Goal: Task Accomplishment & Management: Use online tool/utility

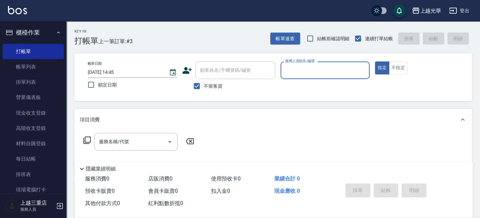
scroll to position [133, 0]
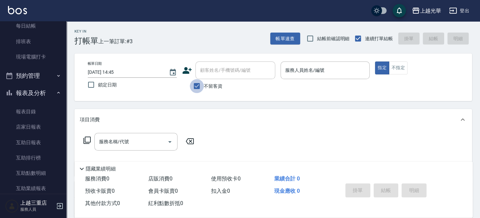
click at [196, 90] on input "不留客資" at bounding box center [197, 86] width 14 height 14
checkbox input "false"
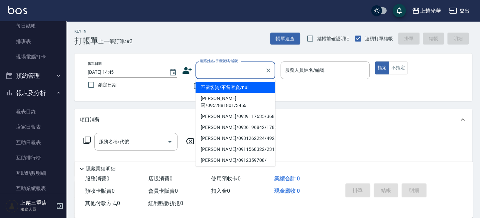
drag, startPoint x: 219, startPoint y: 67, endPoint x: 394, endPoint y: 213, distance: 227.9
click at [218, 70] on input "顧客姓名/手機號碼/編號" at bounding box center [231, 71] width 64 height 12
click at [221, 92] on li "[PERSON_NAME]/0939851785/739" at bounding box center [236, 87] width 80 height 11
type input "[PERSON_NAME]/0939851785/739"
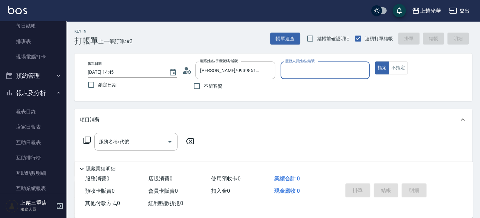
type input "雅袖-2"
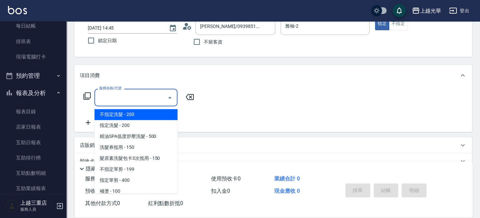
click at [115, 100] on input "服務名稱/代號" at bounding box center [130, 98] width 67 height 12
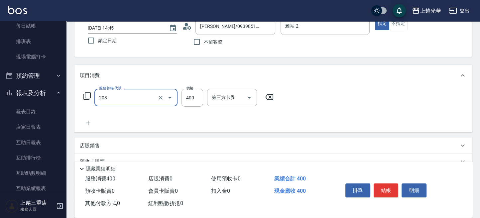
type input "指定單剪(203)"
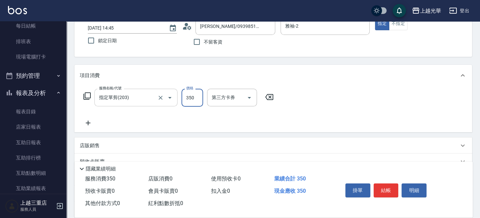
type input "350"
click at [376, 187] on button "結帳" at bounding box center [386, 191] width 25 height 14
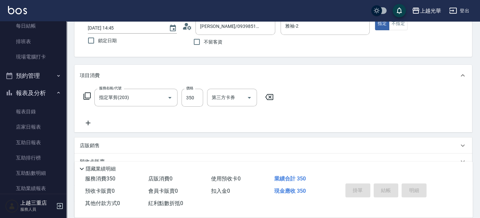
type input "[DATE] 16:01"
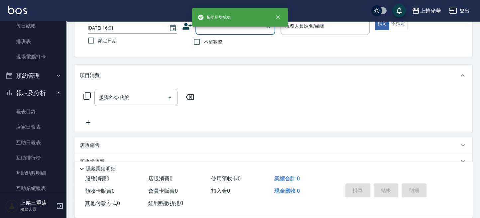
scroll to position [0, 0]
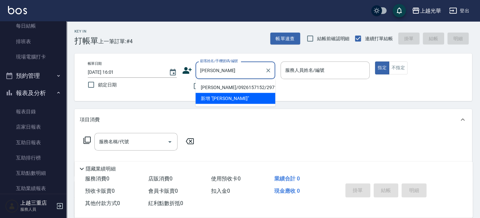
click at [250, 86] on li "[PERSON_NAME]/0926157152/2971" at bounding box center [236, 87] width 80 height 11
type input "[PERSON_NAME]/0926157152/2971"
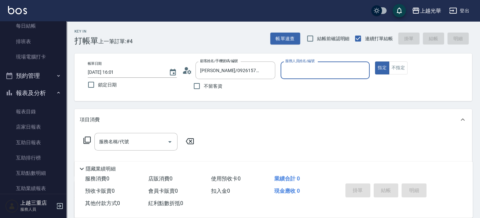
type input "雅袖-2"
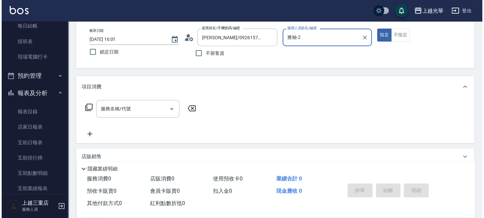
scroll to position [44, 0]
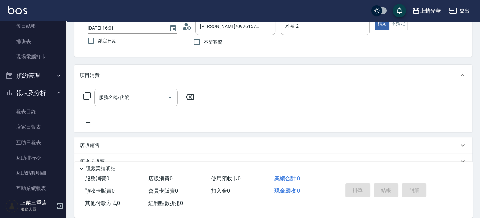
click at [88, 95] on icon at bounding box center [87, 96] width 8 height 8
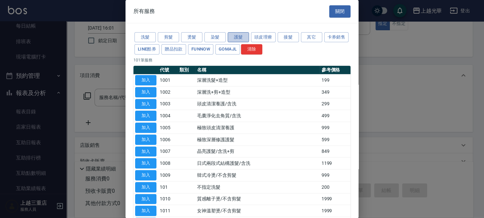
click at [234, 38] on button "護髮" at bounding box center [238, 37] width 21 height 10
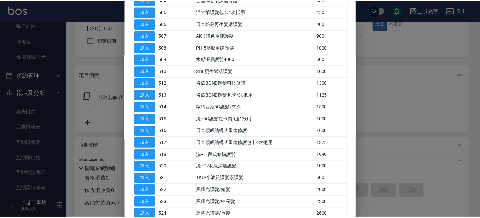
scroll to position [176, 0]
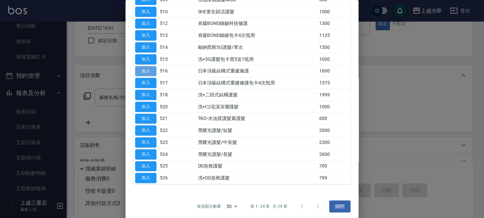
click at [143, 69] on button "加入" at bounding box center [145, 71] width 21 height 10
type input "日本頂級結構式重建修護(516)"
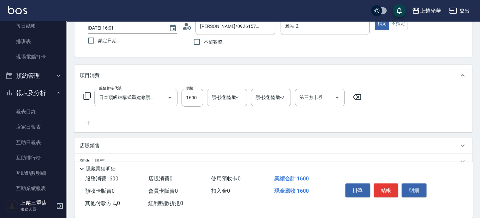
click at [229, 98] on input "護-技術協助-1" at bounding box center [227, 98] width 34 height 12
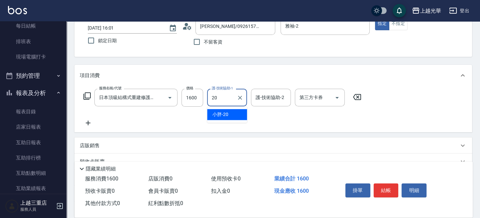
type input "小胖-20"
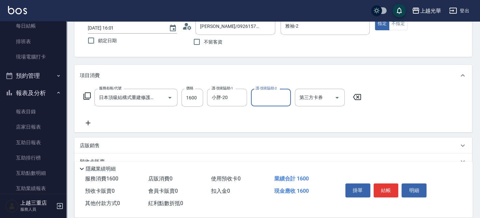
click at [88, 122] on icon at bounding box center [88, 123] width 5 height 5
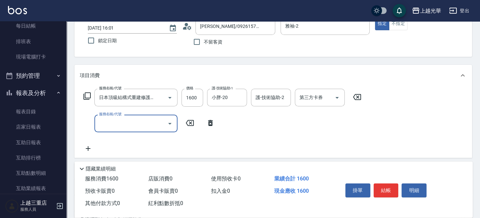
scroll to position [0, 0]
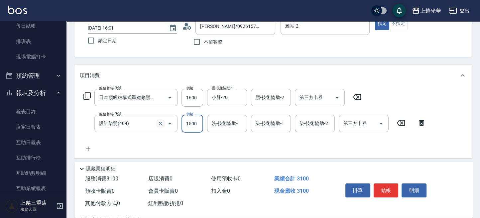
click at [159, 124] on icon "Clear" at bounding box center [160, 123] width 7 height 7
type input "設計染髮(404)"
click at [159, 124] on icon "Clear" at bounding box center [160, 123] width 7 height 7
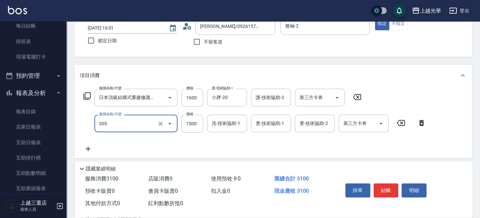
type input "設計燙髮1500(305)"
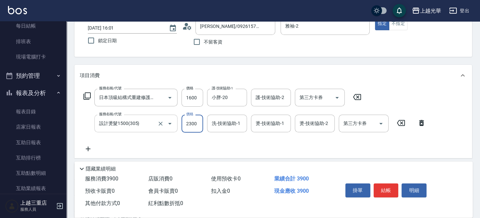
type input "2300"
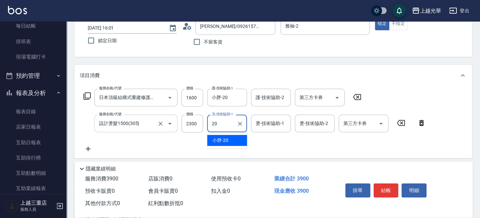
type input "小胖-20"
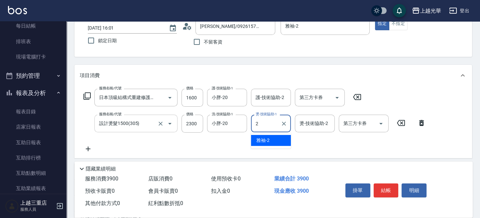
type input "雅袖-2"
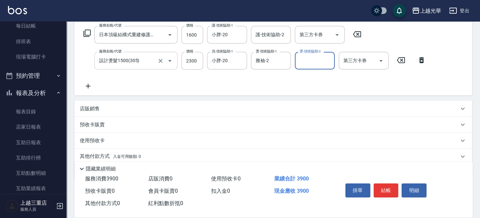
scroll to position [132, 0]
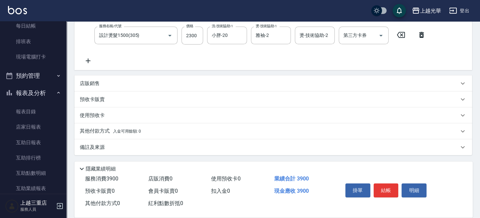
click at [92, 85] on p "店販銷售" at bounding box center [90, 83] width 20 height 7
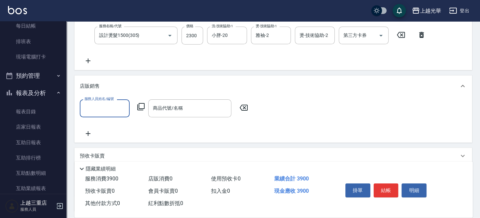
scroll to position [0, 0]
type input "雅袖-2"
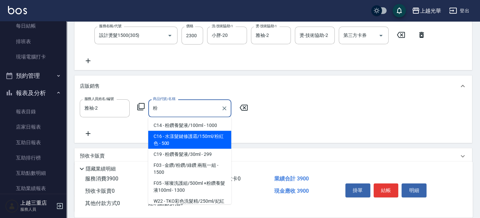
click at [167, 136] on span "C16 - 水漾髮鍵修護霜/150ml/粉紅色 - 500" at bounding box center [189, 140] width 83 height 18
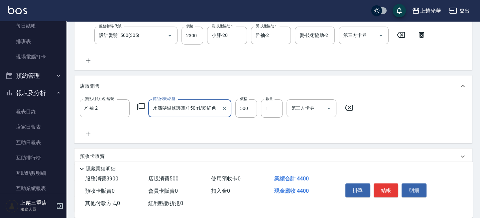
type input "水漾髮鍵修護霜/150ml/粉紅色"
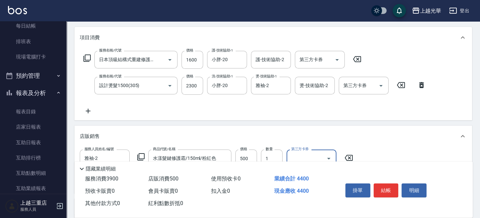
scroll to position [44, 0]
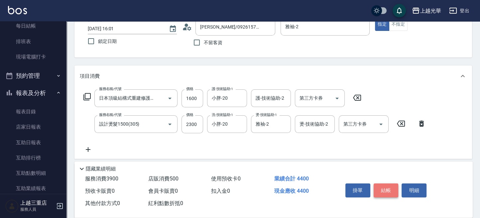
click at [392, 192] on button "結帳" at bounding box center [386, 191] width 25 height 14
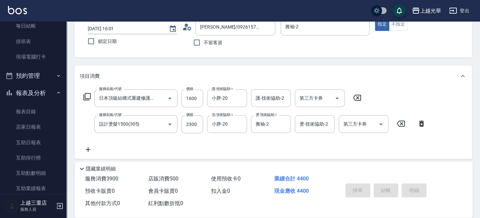
type input "[DATE] 16:08"
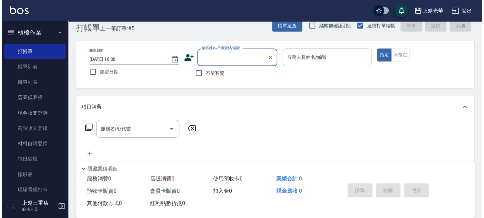
scroll to position [0, 0]
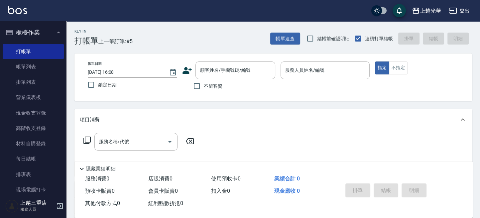
click at [190, 70] on icon at bounding box center [187, 70] width 9 height 7
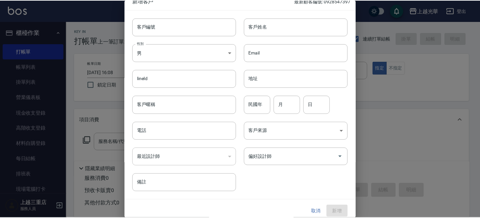
scroll to position [12, 0]
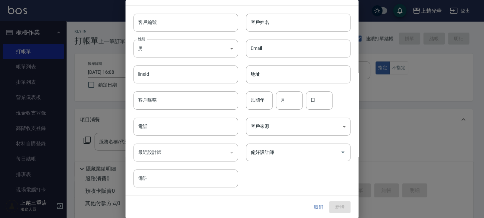
click at [317, 209] on button "取消" at bounding box center [318, 207] width 21 height 12
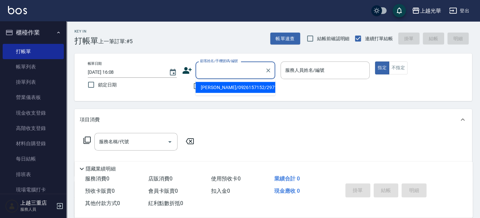
click at [204, 73] on input "顧客姓名/手機號碼/編號" at bounding box center [231, 71] width 64 height 12
click at [226, 86] on li "張小姐/0903837620/4825" at bounding box center [236, 87] width 80 height 11
type input "張小姐/0903837620/4825"
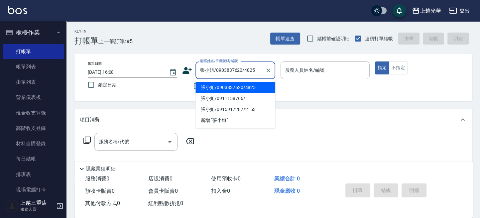
type input "喨喨-9"
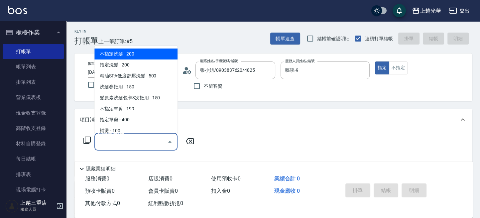
drag, startPoint x: 153, startPoint y: 141, endPoint x: 155, endPoint y: 123, distance: 17.7
click at [143, 133] on div "服務名稱/代號" at bounding box center [135, 142] width 83 height 18
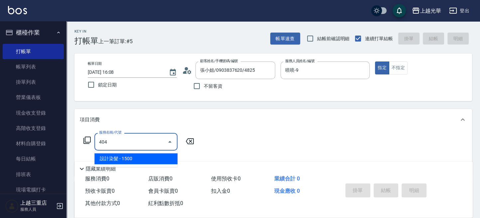
type input "設計染髮(404)"
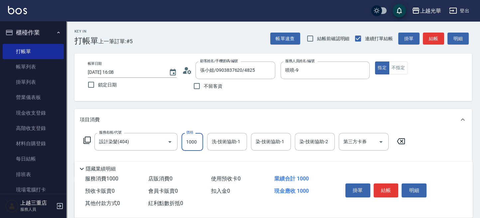
type input "1000"
type input "9"
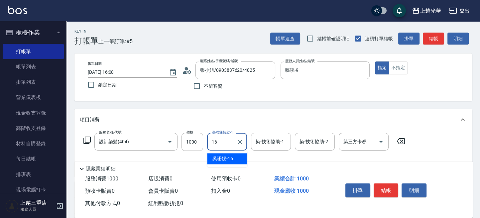
type input "吳珊妮-16"
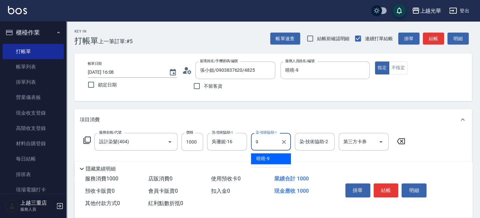
type input "喨喨-9"
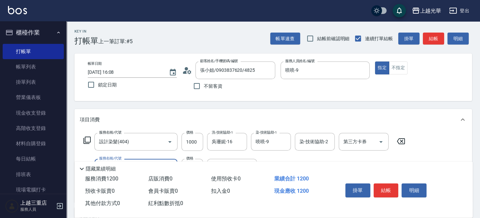
type input "瞬間護髮(501)"
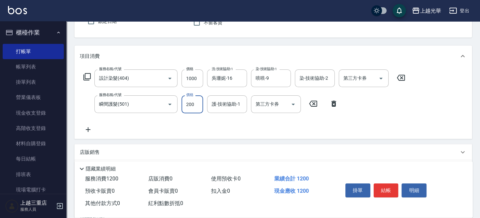
scroll to position [88, 0]
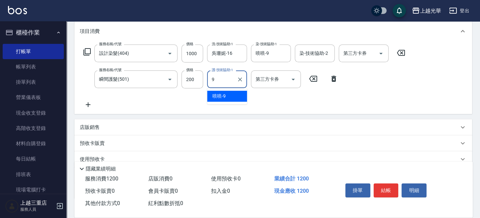
type input "喨喨-9"
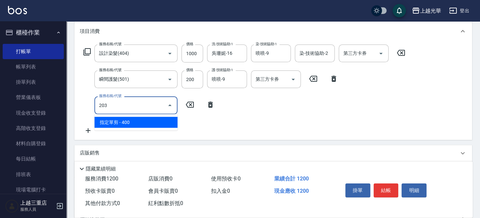
type input "指定單剪(203)"
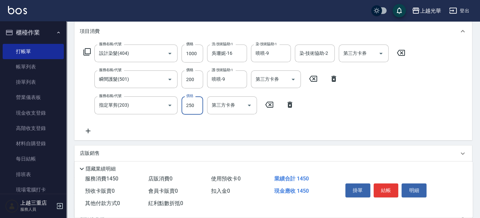
type input "250"
click at [394, 193] on button "結帳" at bounding box center [386, 191] width 25 height 14
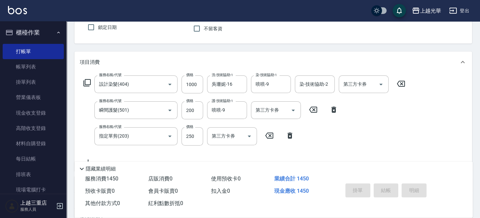
scroll to position [0, 0]
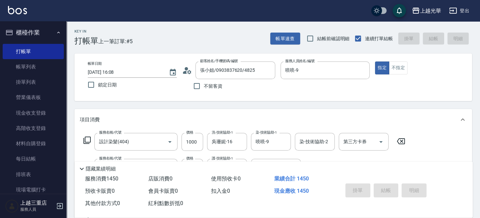
type input "[DATE] 16:21"
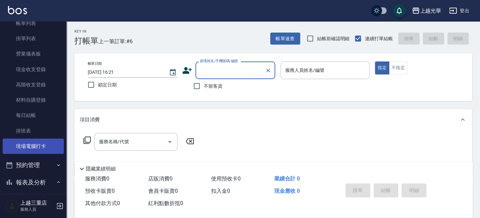
scroll to position [88, 0]
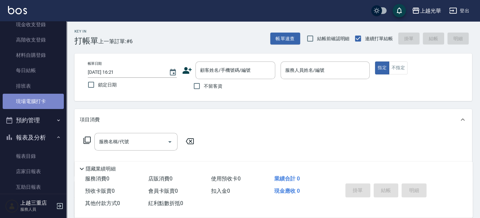
click at [41, 101] on link "現場電腦打卡" at bounding box center [33, 101] width 61 height 15
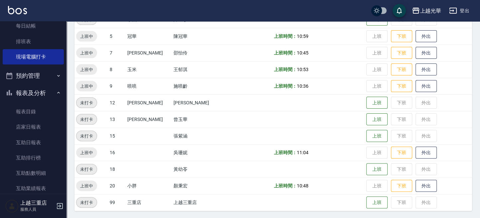
scroll to position [180, 0]
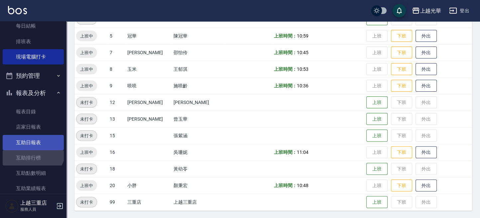
click at [32, 150] on link "互助排行榜" at bounding box center [33, 157] width 61 height 15
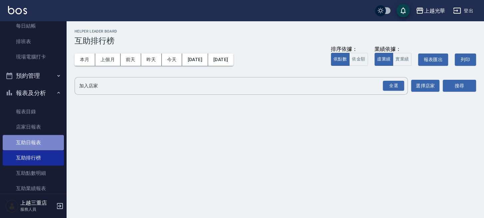
click at [44, 140] on link "互助日報表" at bounding box center [33, 142] width 61 height 15
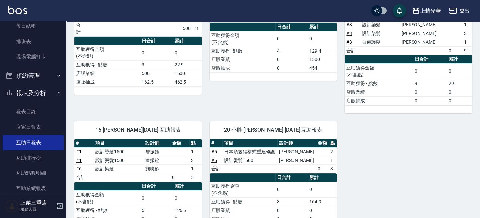
scroll to position [149, 0]
